Goal: Information Seeking & Learning: Learn about a topic

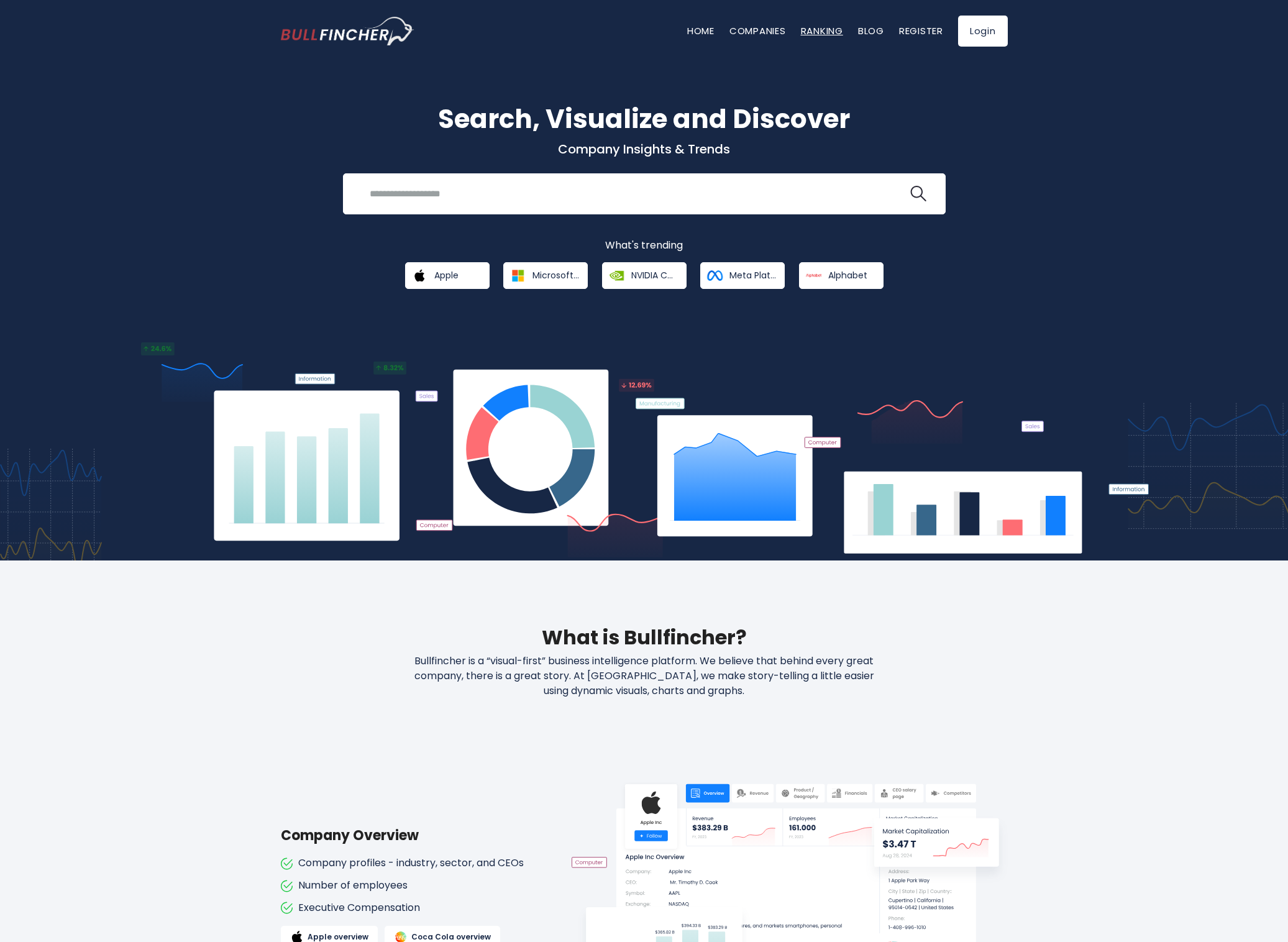
click at [823, 34] on link "Ranking" at bounding box center [821, 30] width 42 height 13
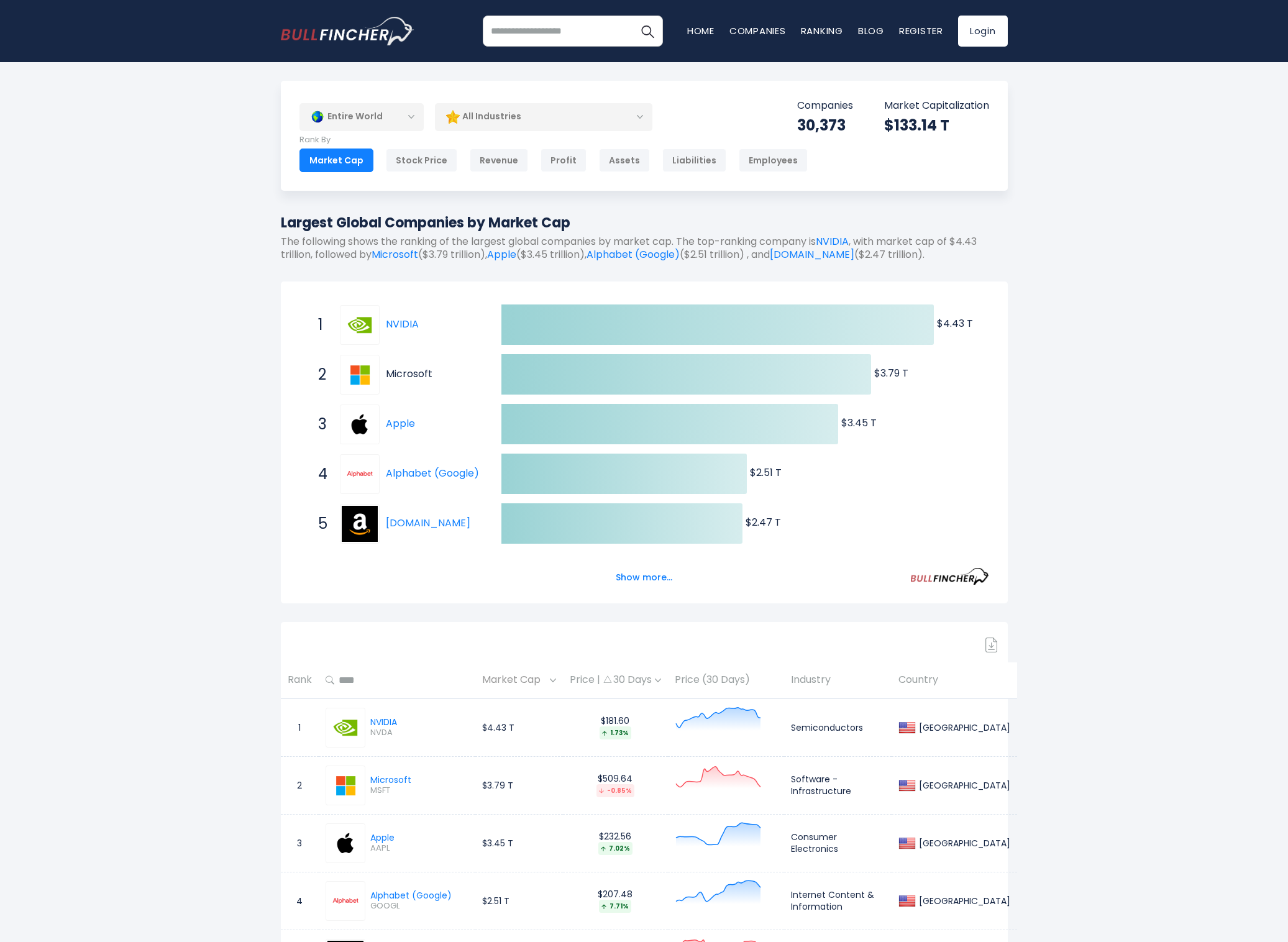
click at [403, 372] on link "Microsoft" at bounding box center [409, 373] width 47 height 15
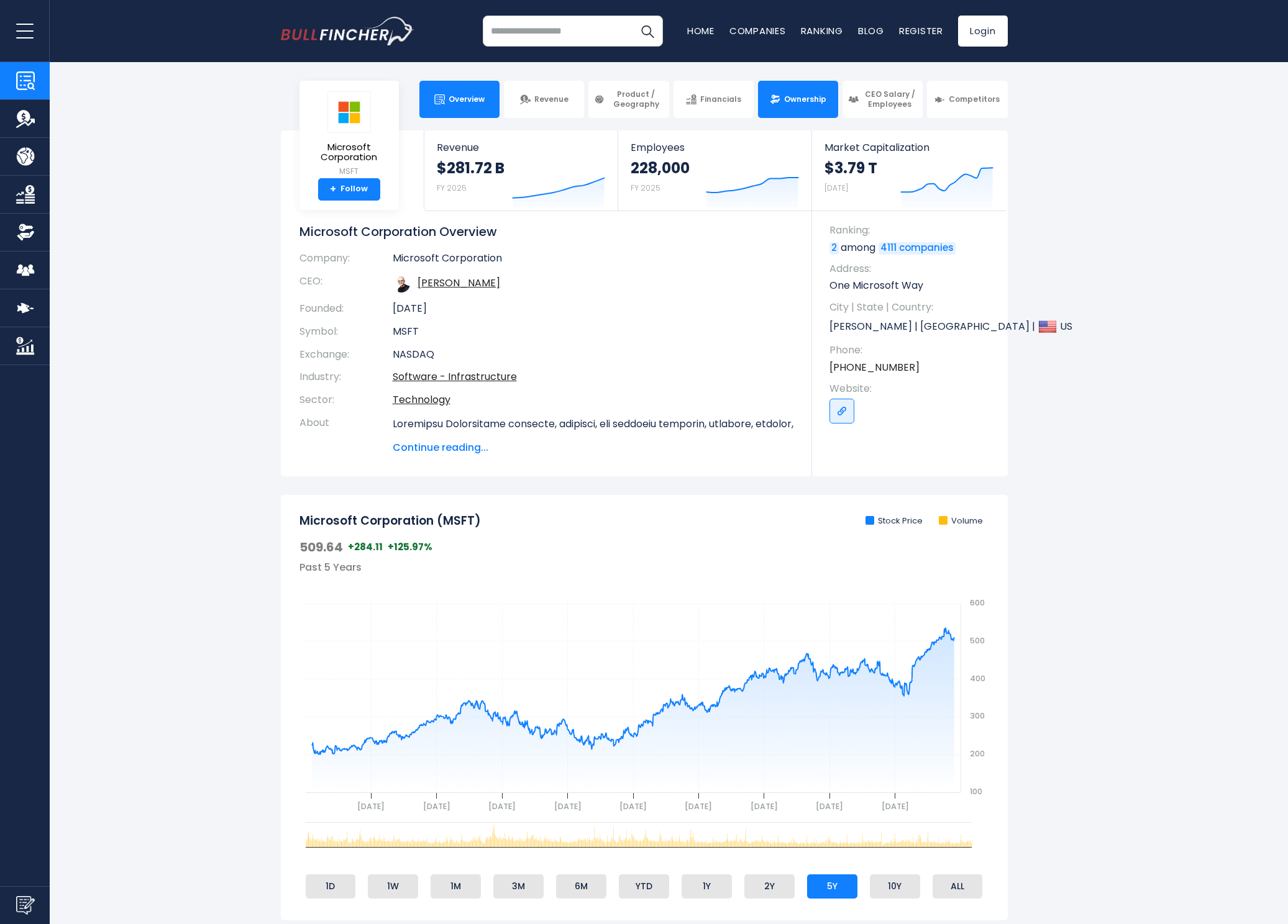
click at [827, 109] on link "Ownership" at bounding box center [798, 99] width 80 height 37
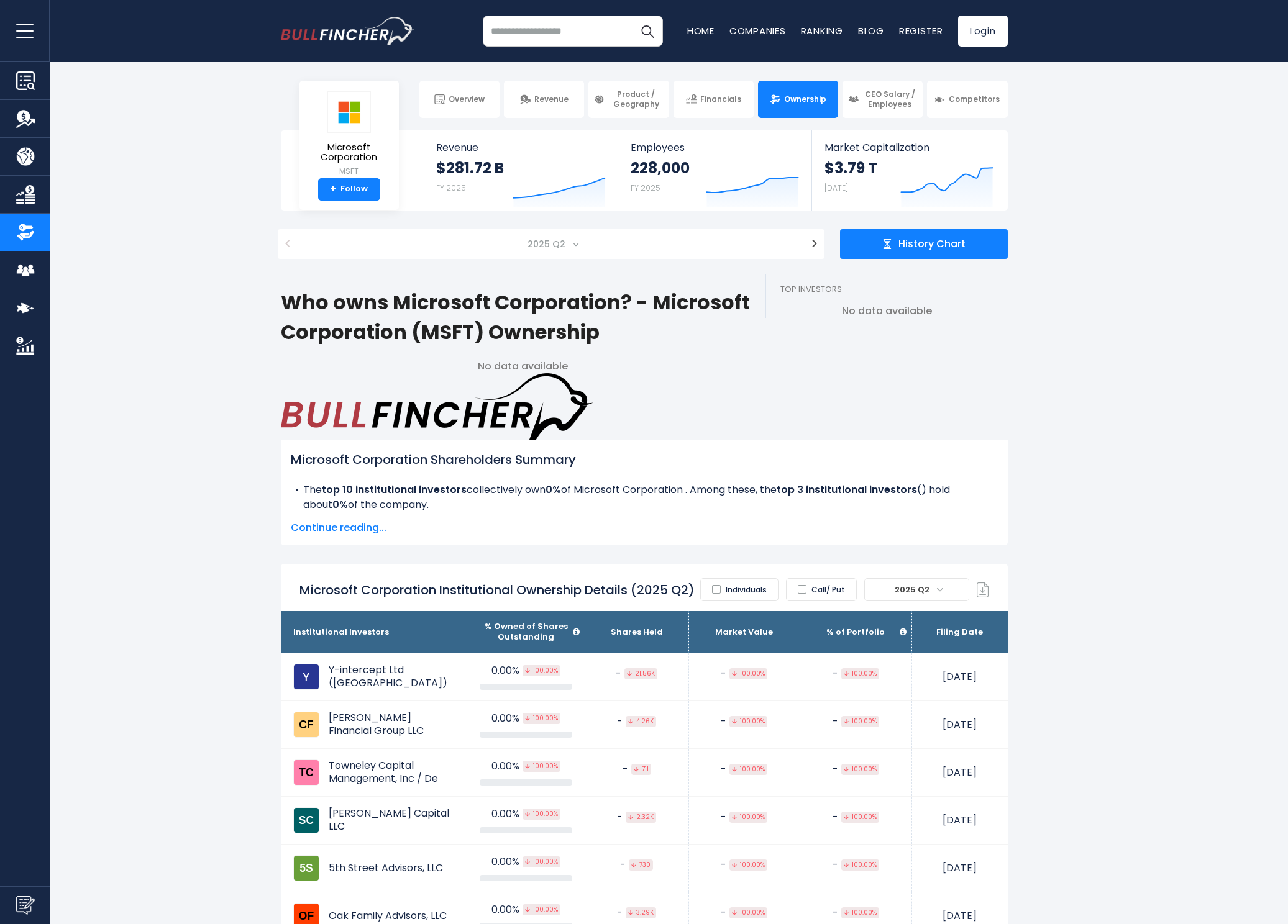
click at [562, 250] on span "2025 Q2" at bounding box center [547, 243] width 50 height 17
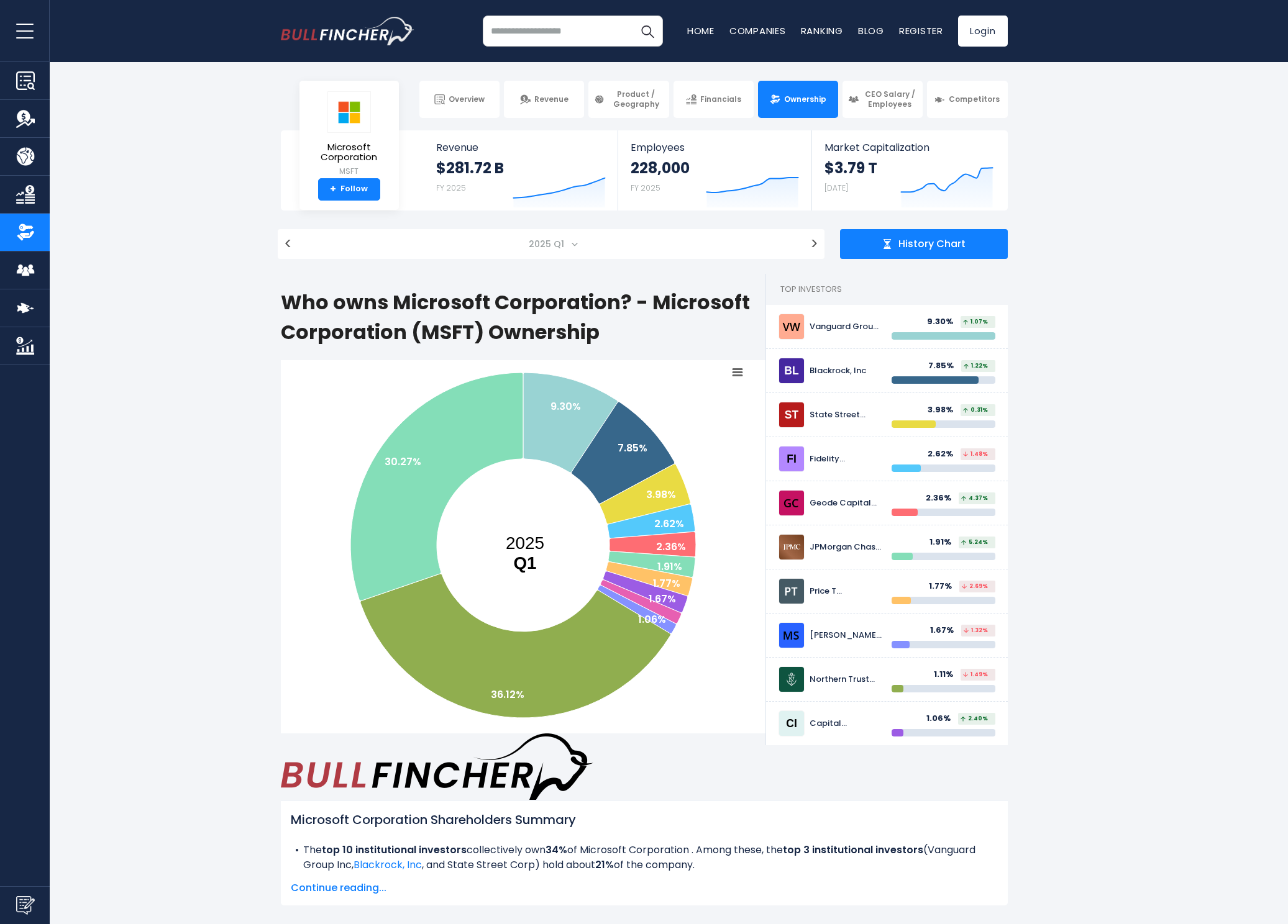
click at [569, 242] on span "2025 Q1" at bounding box center [547, 243] width 48 height 17
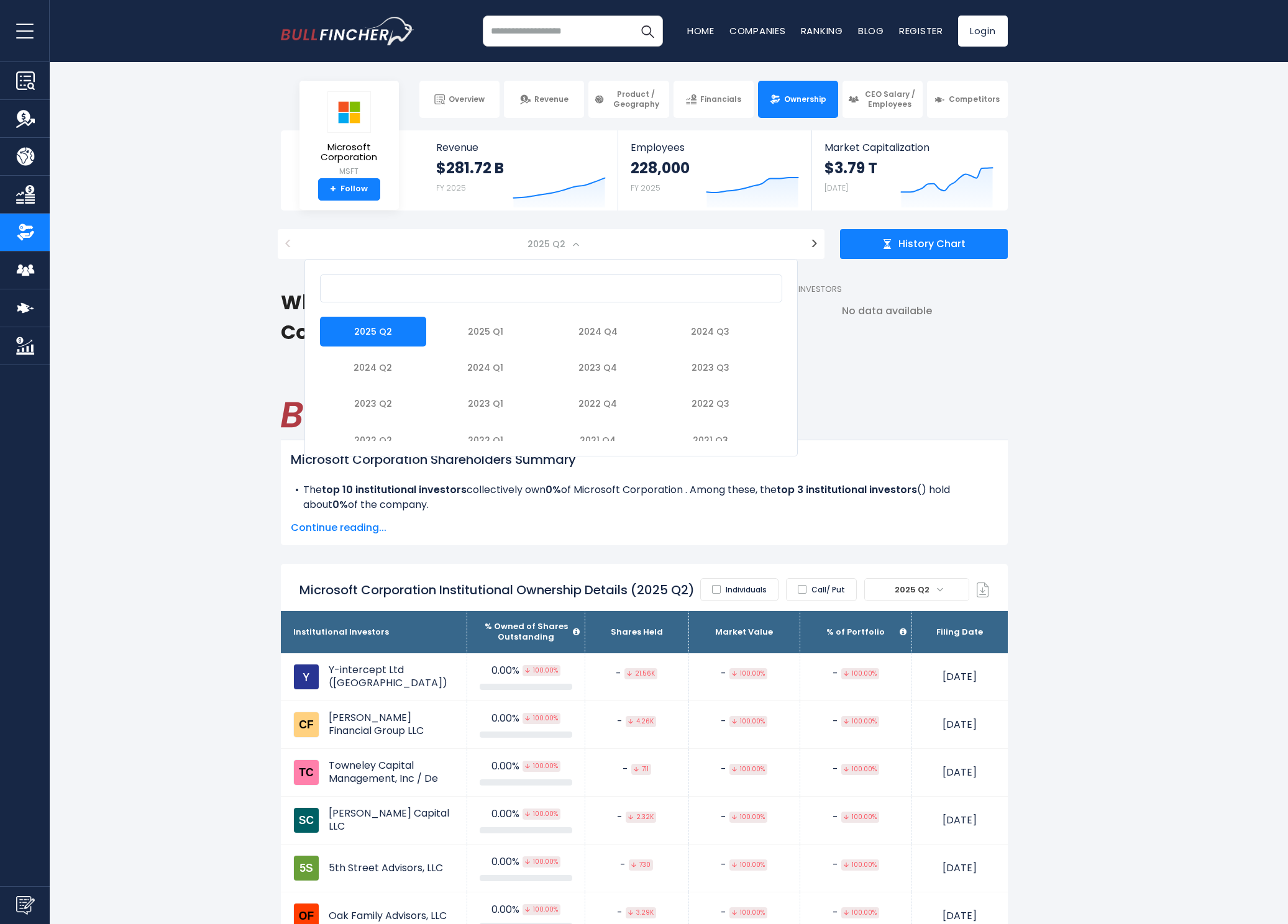
click at [567, 238] on span "2025 Q2" at bounding box center [547, 243] width 50 height 17
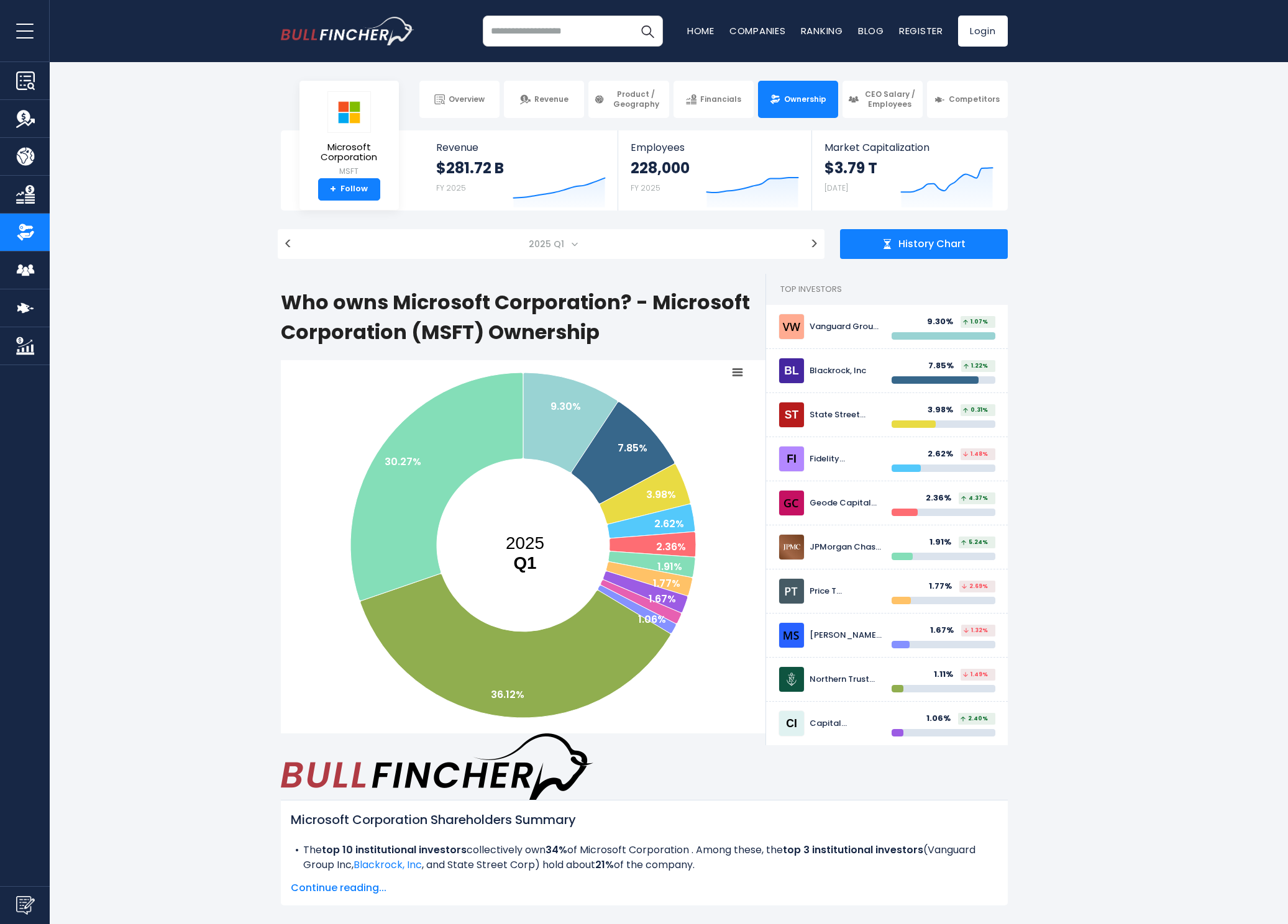
click at [562, 244] on span "2025 Q1" at bounding box center [547, 243] width 48 height 17
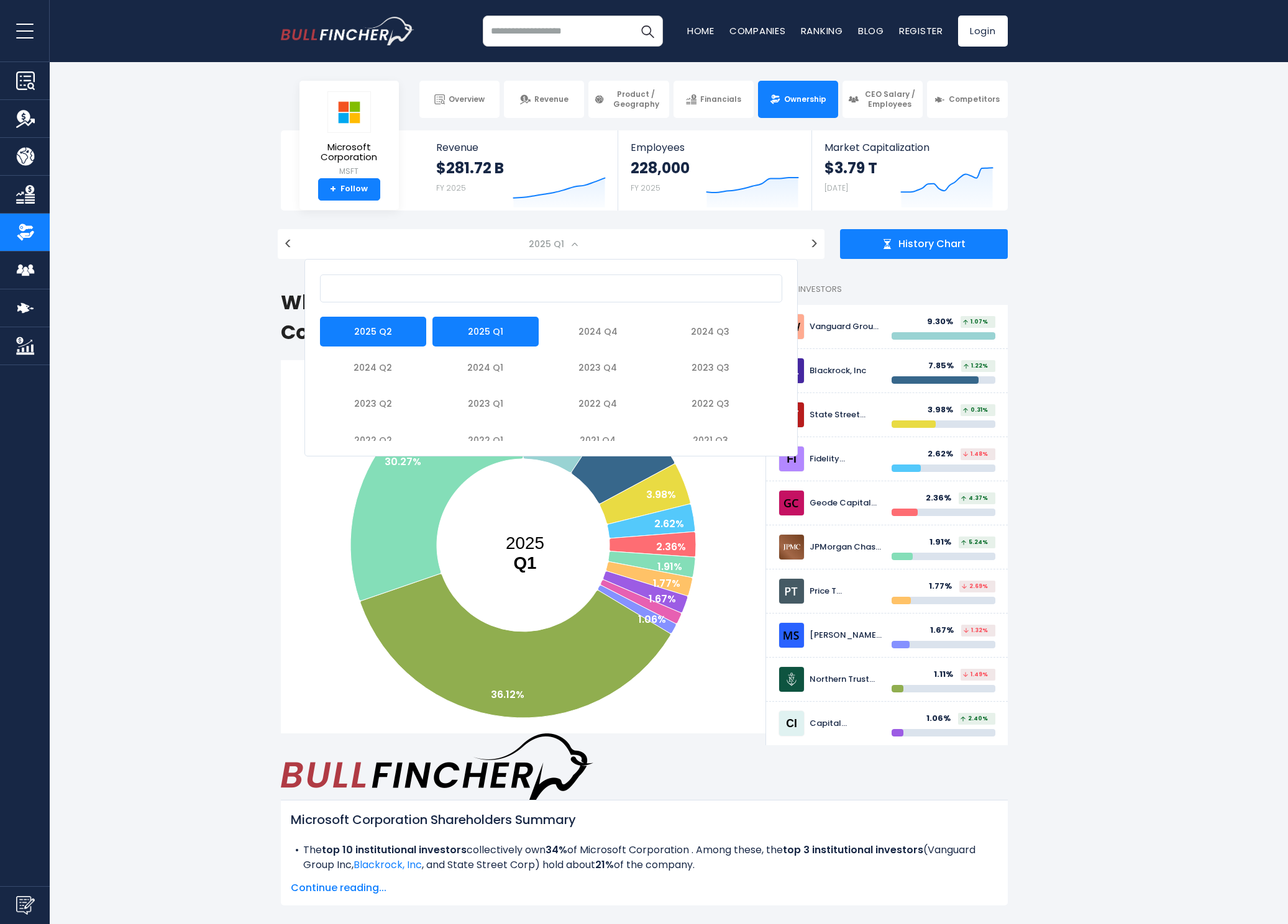
select select "*******"
